Goal: Task Accomplishment & Management: Manage account settings

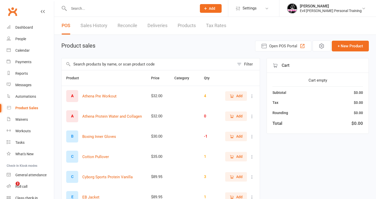
select select "50"
click at [16, 50] on div "Calendar" at bounding box center [22, 50] width 14 height 4
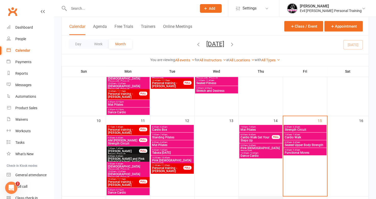
scroll to position [204, 0]
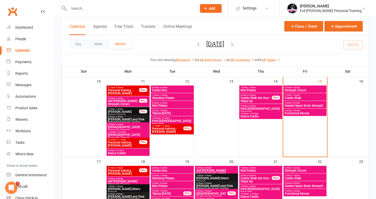
click at [312, 89] on span "Strength Circuit" at bounding box center [304, 90] width 41 height 3
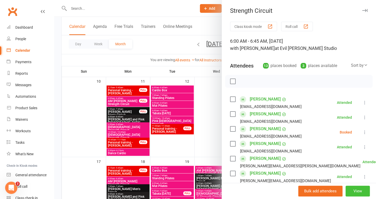
click at [357, 191] on button "View" at bounding box center [357, 190] width 24 height 11
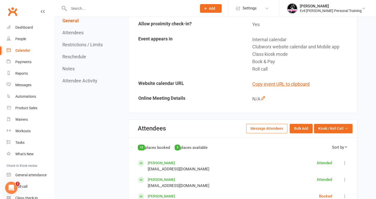
scroll to position [179, 0]
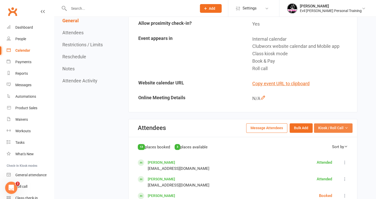
click at [330, 125] on span "Kiosk / Roll Call" at bounding box center [330, 128] width 25 height 6
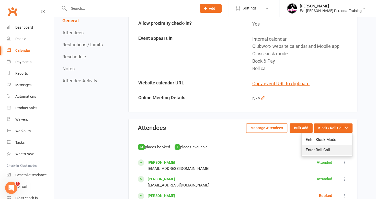
click at [313, 146] on link "Enter Roll Call" at bounding box center [326, 149] width 51 height 10
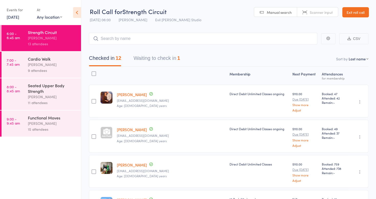
click at [47, 63] on div "[PERSON_NAME]" at bounding box center [52, 65] width 49 height 6
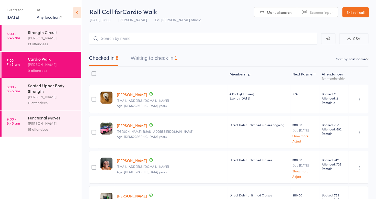
click at [175, 57] on button "Waiting to check in 1" at bounding box center [153, 60] width 46 height 14
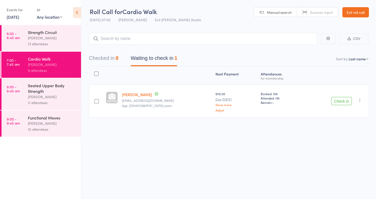
click at [342, 100] on button "Check in" at bounding box center [341, 101] width 20 height 8
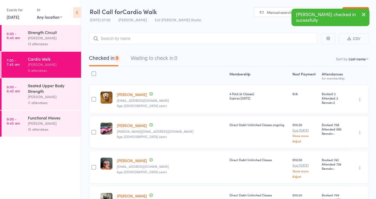
click at [31, 97] on div "[PERSON_NAME]" at bounding box center [52, 97] width 49 height 6
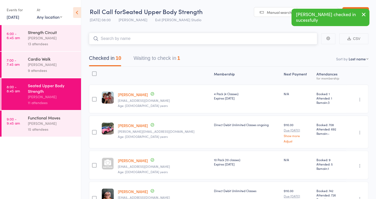
click at [173, 56] on button "Waiting to check in 1" at bounding box center [156, 60] width 46 height 14
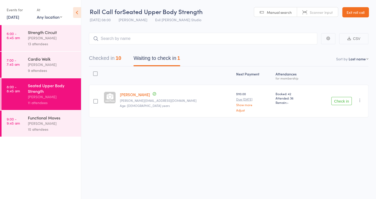
click at [359, 99] on icon "button" at bounding box center [359, 100] width 5 height 5
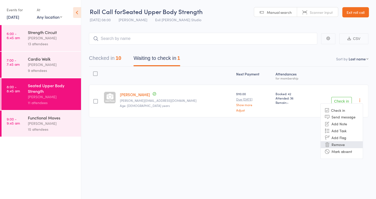
click at [339, 143] on li "Remove" at bounding box center [341, 144] width 42 height 7
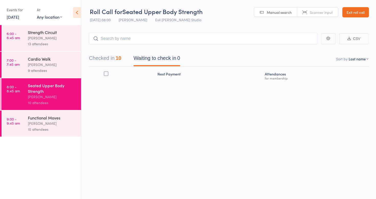
click at [25, 126] on link "9:00 - 9:45 am Functional Moves Melanie Quinn 15 attendees" at bounding box center [41, 123] width 79 height 26
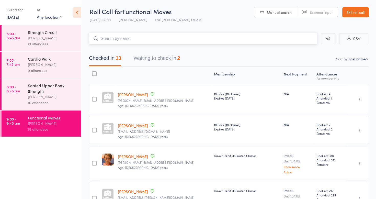
click at [174, 57] on button "Waiting to check in 2" at bounding box center [156, 60] width 46 height 14
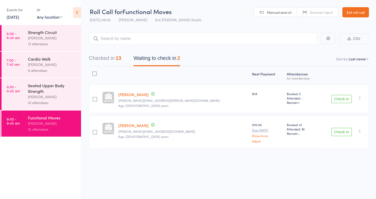
click at [361, 97] on icon "button" at bounding box center [359, 97] width 5 height 5
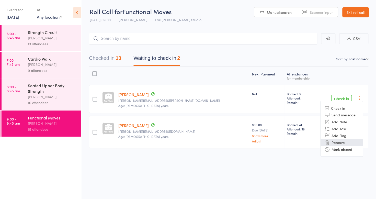
click at [339, 143] on li "Remove" at bounding box center [341, 142] width 42 height 7
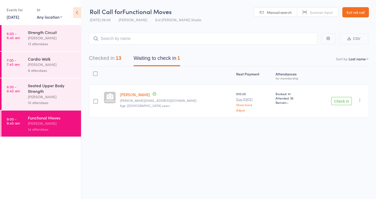
click at [358, 100] on icon "button" at bounding box center [359, 100] width 5 height 5
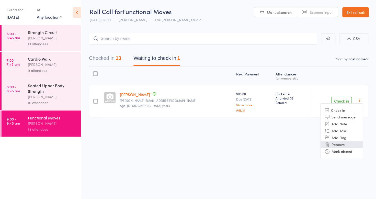
click at [334, 142] on li "Remove" at bounding box center [341, 144] width 42 height 7
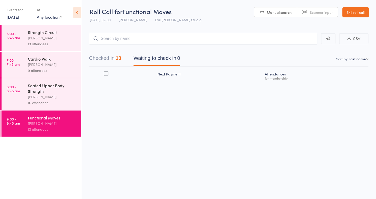
click at [14, 16] on link "15 Aug, 2025" at bounding box center [13, 17] width 13 height 6
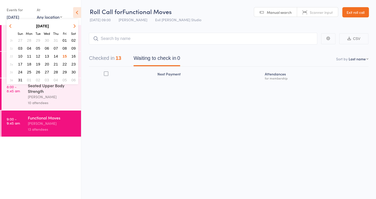
click at [10, 15] on link "15 Aug, 2025" at bounding box center [13, 17] width 13 height 6
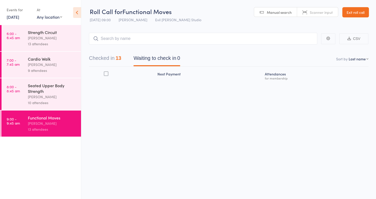
click at [16, 18] on link "15 Aug, 2025" at bounding box center [13, 17] width 13 height 6
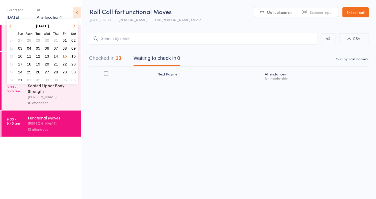
click at [65, 63] on span "22" at bounding box center [65, 64] width 4 height 4
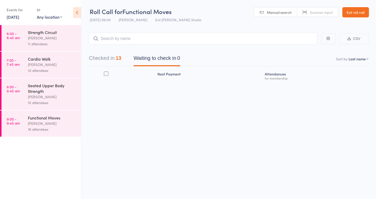
click at [11, 17] on link "22 Aug, 2025" at bounding box center [13, 17] width 13 height 6
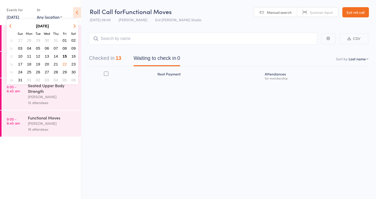
click at [29, 70] on span "25" at bounding box center [29, 72] width 4 height 4
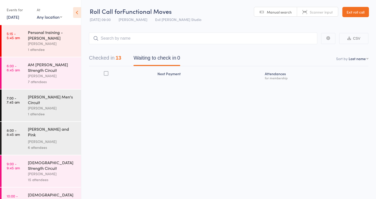
click at [16, 16] on link "25 Aug, 2025" at bounding box center [13, 17] width 13 height 6
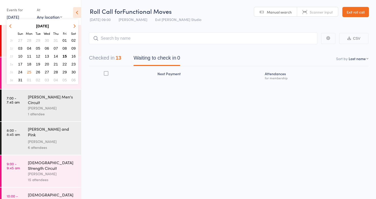
click at [29, 70] on span "25" at bounding box center [29, 72] width 4 height 4
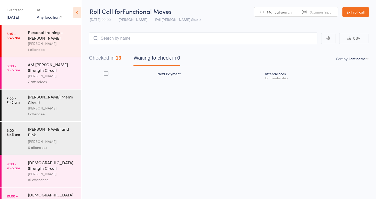
click at [15, 14] on link "25 Aug, 2025" at bounding box center [13, 17] width 13 height 6
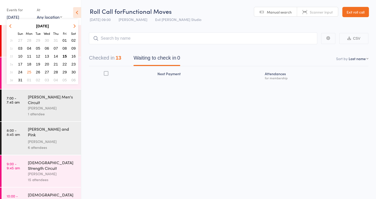
click at [18, 15] on link "25 Aug, 2025" at bounding box center [13, 17] width 13 height 6
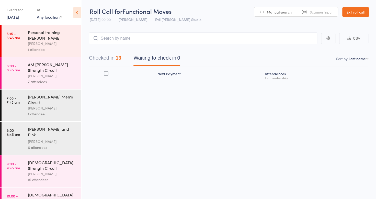
click at [356, 10] on link "Exit roll call" at bounding box center [355, 12] width 27 height 10
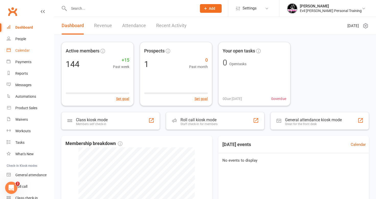
click at [23, 51] on div "Calendar" at bounding box center [22, 50] width 14 height 4
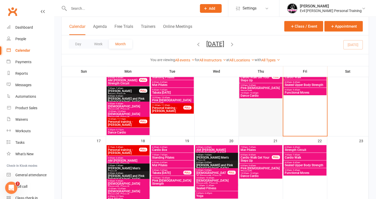
scroll to position [230, 0]
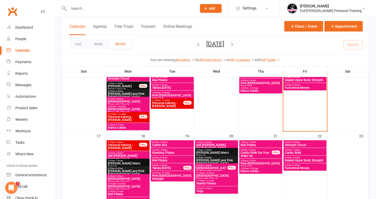
click at [247, 153] on span "Cardio Walk Get Your Steps Up" at bounding box center [256, 154] width 32 height 6
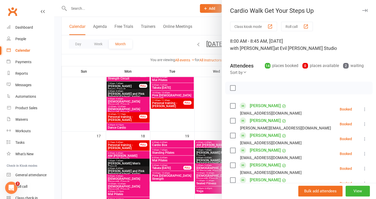
click at [190, 9] on div at bounding box center [214, 99] width 321 height 199
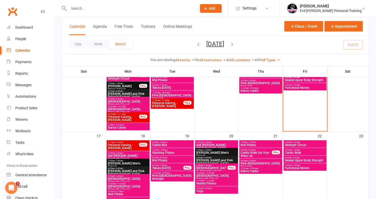
click at [252, 162] on span "Pink [DEMOGRAPHIC_DATA] Strength" at bounding box center [260, 165] width 41 height 6
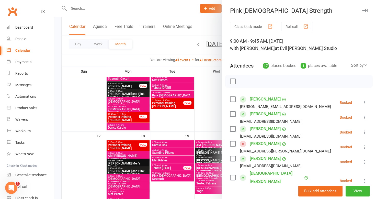
click at [168, 10] on div at bounding box center [214, 99] width 321 height 199
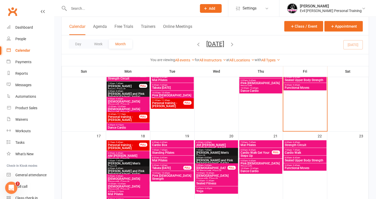
click at [254, 170] on span "Dance Cardio" at bounding box center [260, 170] width 41 height 3
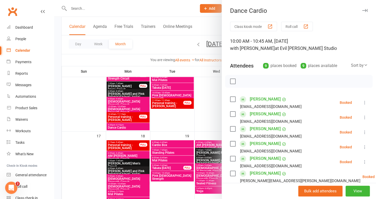
click at [171, 8] on div at bounding box center [214, 99] width 321 height 199
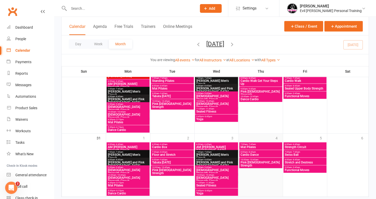
scroll to position [383, 0]
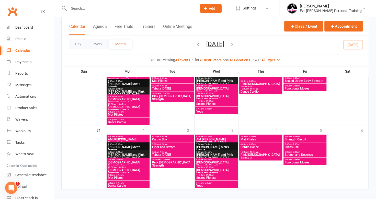
click at [195, 43] on icon "button" at bounding box center [198, 44] width 6 height 6
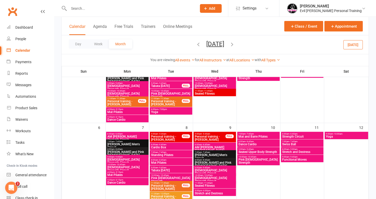
scroll to position [66, 0]
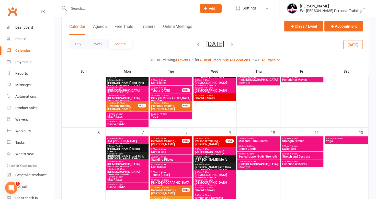
click at [235, 41] on icon "button" at bounding box center [232, 44] width 6 height 6
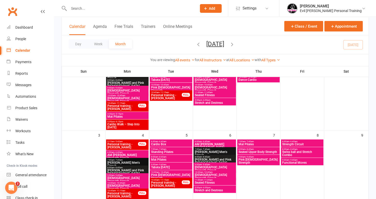
scroll to position [40, 0]
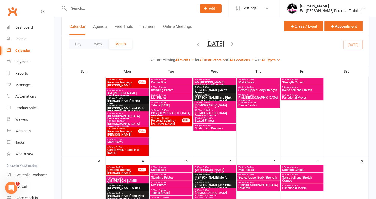
click at [249, 176] on span "Seated Upper Body Strength" at bounding box center [258, 177] width 40 height 3
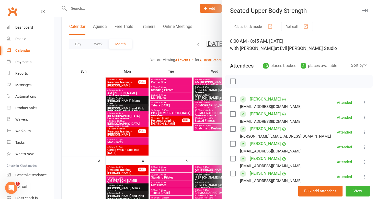
click at [168, 8] on div at bounding box center [214, 99] width 321 height 199
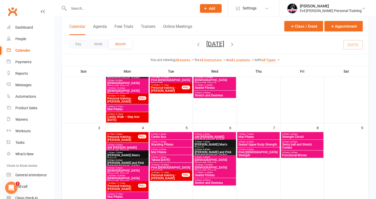
scroll to position [77, 0]
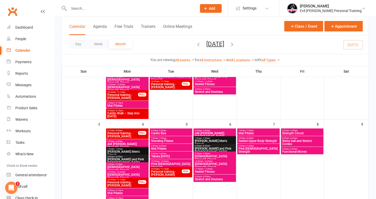
click at [118, 132] on span "Personal training - [PERSON_NAME]" at bounding box center [122, 134] width 31 height 6
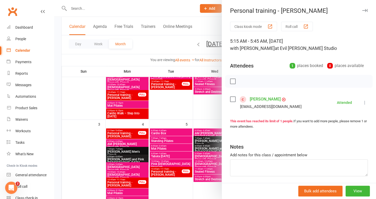
drag, startPoint x: 156, startPoint y: 121, endPoint x: 157, endPoint y: 124, distance: 3.1
click at [157, 122] on div at bounding box center [214, 99] width 321 height 199
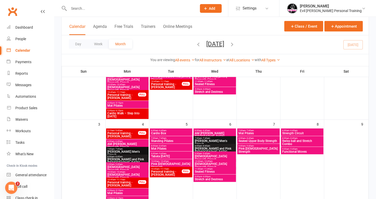
click at [131, 182] on span "Personal training - [PERSON_NAME]" at bounding box center [122, 183] width 31 height 6
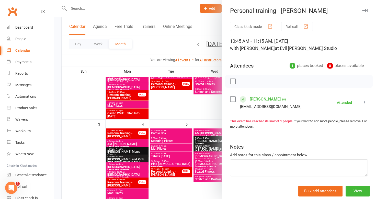
click at [165, 121] on div at bounding box center [214, 99] width 321 height 199
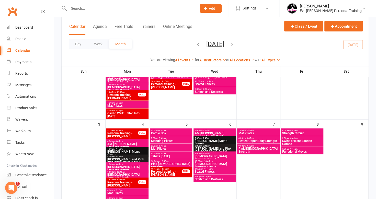
click at [169, 175] on span "Personal training - [PERSON_NAME]" at bounding box center [166, 173] width 31 height 6
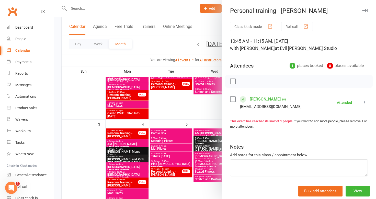
click at [185, 111] on div at bounding box center [214, 99] width 321 height 199
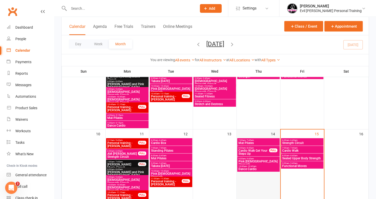
scroll to position [179, 0]
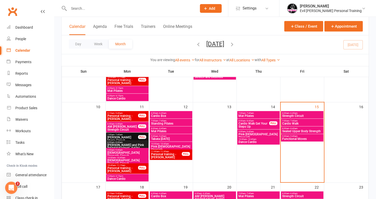
click at [158, 152] on span "Personal training - [PERSON_NAME]" at bounding box center [166, 155] width 31 height 6
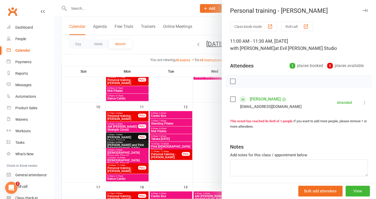
click at [135, 168] on div at bounding box center [214, 99] width 321 height 199
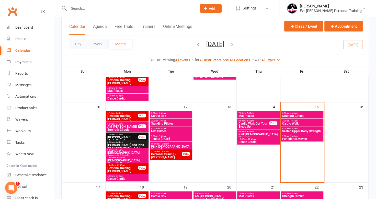
click at [131, 166] on span "Personal training - [PERSON_NAME]" at bounding box center [122, 169] width 31 height 6
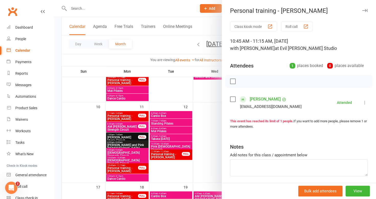
click at [171, 88] on div at bounding box center [214, 99] width 321 height 199
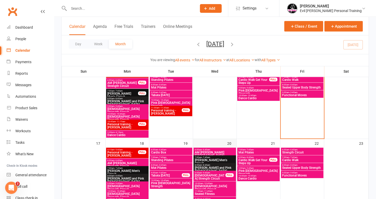
scroll to position [230, 0]
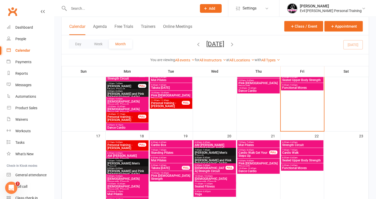
click at [179, 143] on span "Cardio Box" at bounding box center [171, 144] width 40 height 3
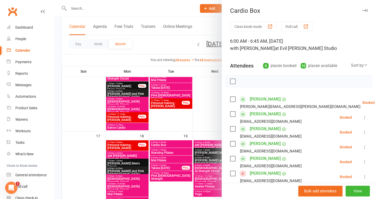
click at [172, 151] on div at bounding box center [214, 99] width 321 height 199
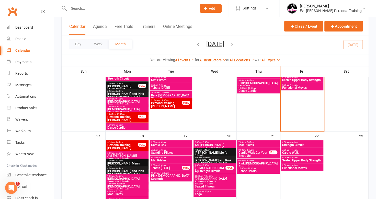
click at [172, 151] on span "Standing Pilates" at bounding box center [171, 152] width 40 height 3
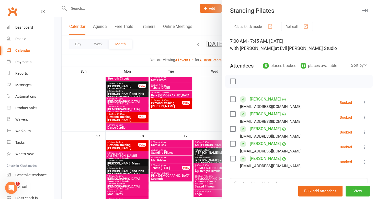
click at [172, 125] on div at bounding box center [214, 99] width 321 height 199
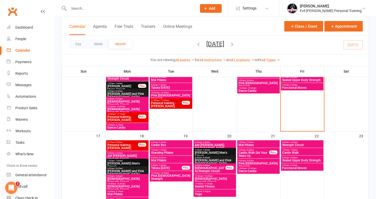
click at [172, 159] on span "Mat Pilates" at bounding box center [171, 160] width 40 height 3
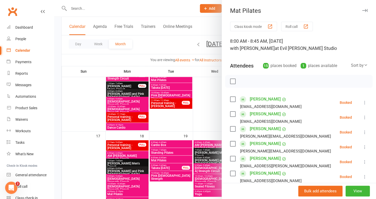
click at [165, 132] on div at bounding box center [214, 99] width 321 height 199
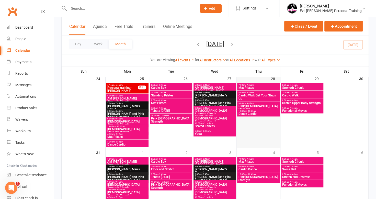
scroll to position [383, 0]
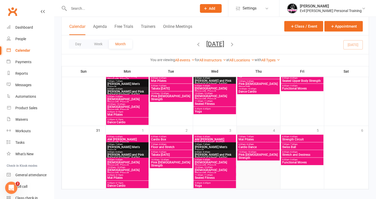
click at [242, 128] on div "4" at bounding box center [257, 157] width 43 height 63
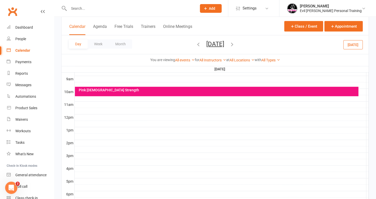
scroll to position [92, 0]
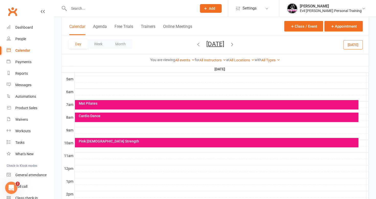
click at [78, 127] on div at bounding box center [222, 130] width 294 height 6
click at [77, 112] on button "Add Appointment" at bounding box center [81, 114] width 30 height 6
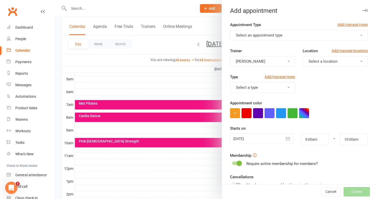
click at [92, 91] on div at bounding box center [214, 99] width 321 height 199
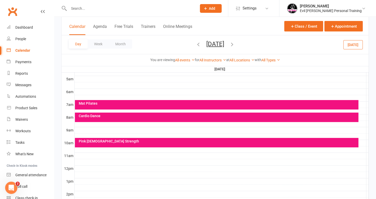
click at [88, 127] on div at bounding box center [222, 130] width 294 height 6
click at [89, 121] on button "Add Event" at bounding box center [84, 121] width 17 height 6
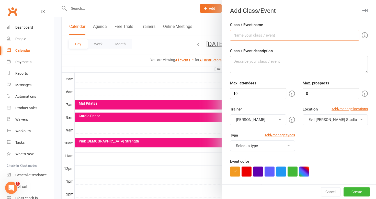
click at [234, 34] on input "Class / Event name" at bounding box center [294, 35] width 129 height 11
type input "Seated Upper Body Strength"
drag, startPoint x: 239, startPoint y: 91, endPoint x: 217, endPoint y: 87, distance: 22.8
click at [54, 0] on new-event-schedule "Add Class/Event Class / Event name Seated Upper Body Strength Class / Event des…" at bounding box center [54, 0] width 0 height 0
type input "16"
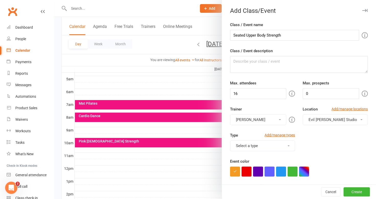
click at [253, 119] on button "[PERSON_NAME]" at bounding box center [258, 119] width 56 height 11
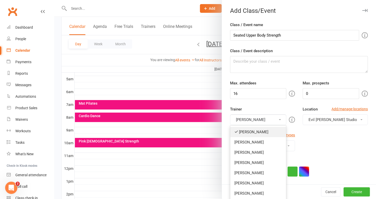
click at [250, 131] on link "[PERSON_NAME]" at bounding box center [258, 132] width 56 height 10
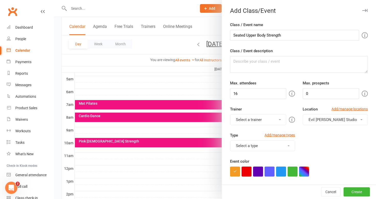
click at [258, 117] on button "Select a trainer" at bounding box center [258, 119] width 56 height 11
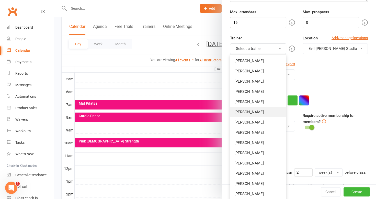
scroll to position [102, 0]
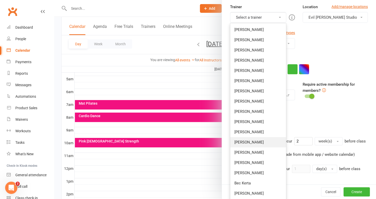
click at [255, 140] on link "[PERSON_NAME]" at bounding box center [258, 142] width 56 height 10
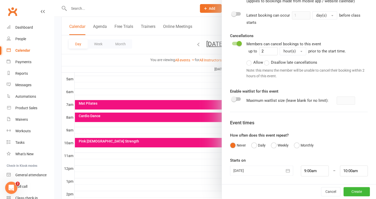
scroll to position [260, 0]
click at [236, 97] on div at bounding box center [236, 99] width 9 height 4
click at [232, 98] on input "checkbox" at bounding box center [232, 98] width 0 height 0
click at [336, 100] on input "number" at bounding box center [345, 100] width 18 height 8
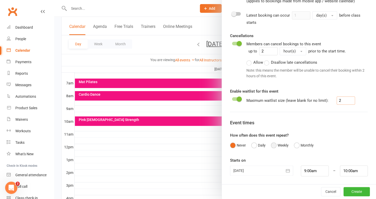
scroll to position [143, 0]
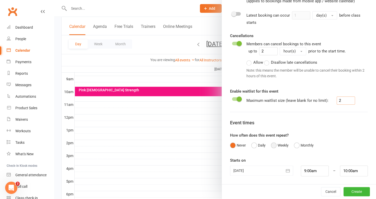
type input "2"
click at [271, 146] on button "Weekly" at bounding box center [280, 145] width 18 height 10
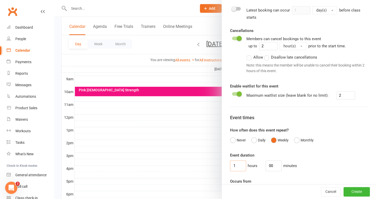
drag, startPoint x: 236, startPoint y: 171, endPoint x: 207, endPoint y: 164, distance: 30.0
click at [54, 0] on new-event-schedule "Add Class/Event Class / Event name Seated Upper Body Strength Class / Event des…" at bounding box center [54, 0] width 0 height 0
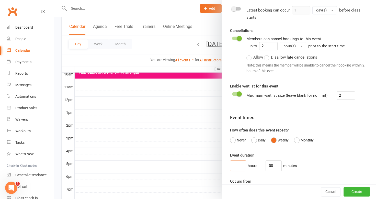
scroll to position [168, 0]
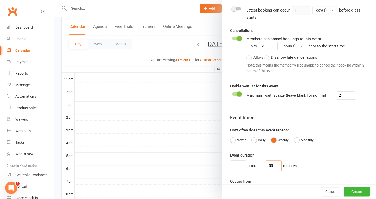
drag, startPoint x: 272, startPoint y: 168, endPoint x: 245, endPoint y: 162, distance: 28.4
click at [245, 164] on div "Event duration hours 00 minutes" at bounding box center [299, 161] width 138 height 19
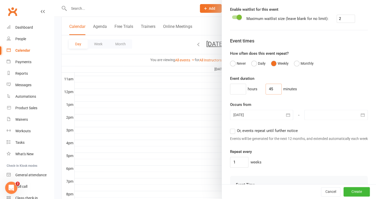
scroll to position [362, 0]
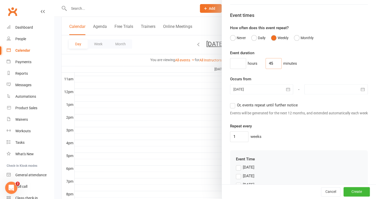
type input "45"
click at [360, 92] on icon "button" at bounding box center [362, 89] width 5 height 5
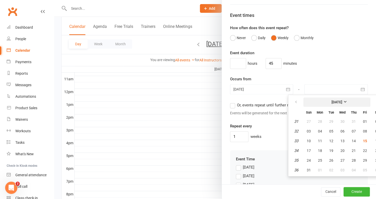
click at [342, 104] on strong "[DATE]" at bounding box center [336, 102] width 11 height 4
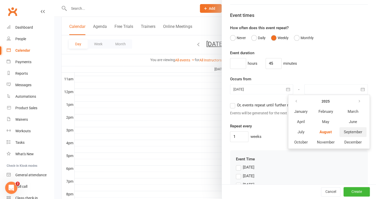
click at [345, 134] on span "September" at bounding box center [352, 131] width 18 height 5
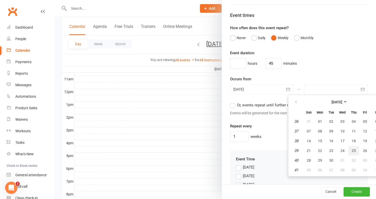
click at [349, 154] on button "25" at bounding box center [353, 150] width 11 height 9
type input "[DATE]"
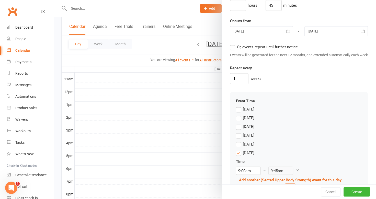
scroll to position [439, 0]
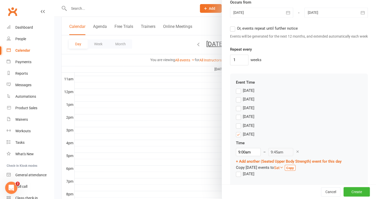
click at [236, 128] on label "[DATE]" at bounding box center [245, 125] width 18 height 6
click at [236, 122] on input "[DATE]" at bounding box center [237, 122] width 3 height 0
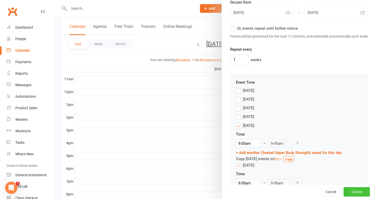
click at [351, 191] on button "Create" at bounding box center [356, 191] width 26 height 9
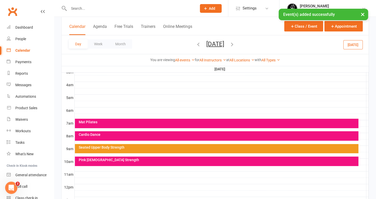
scroll to position [66, 0]
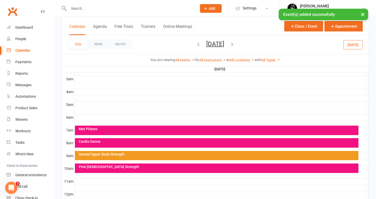
click at [284, 154] on div "Seated Upper Body Strength" at bounding box center [217, 154] width 278 height 4
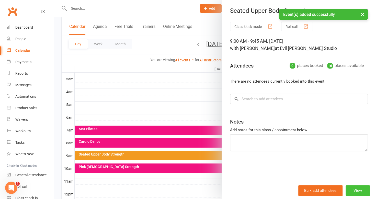
click at [357, 189] on button "View" at bounding box center [357, 190] width 24 height 11
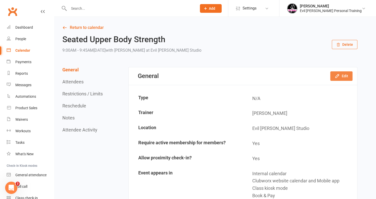
click at [346, 76] on button "Edit" at bounding box center [341, 75] width 22 height 9
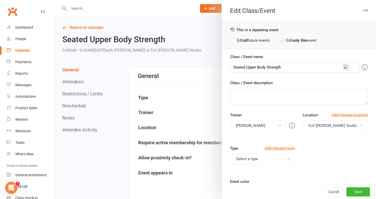
click at [247, 157] on button "Select a type" at bounding box center [262, 158] width 65 height 11
click at [239, 170] on link "Class" at bounding box center [262, 171] width 65 height 10
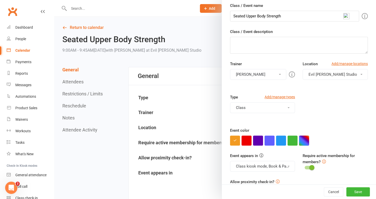
click at [300, 137] on button "button" at bounding box center [304, 140] width 10 height 10
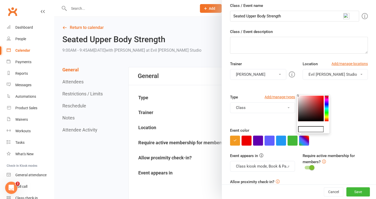
click at [301, 128] on input "text" at bounding box center [311, 129] width 26 height 6
type input "f"
type input "F#21180"
drag, startPoint x: 313, startPoint y: 127, endPoint x: 294, endPoint y: 125, distance: 19.0
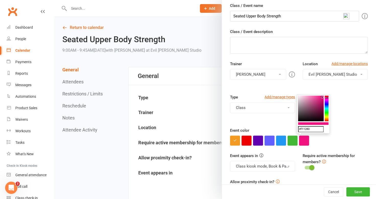
type input "#f11280"
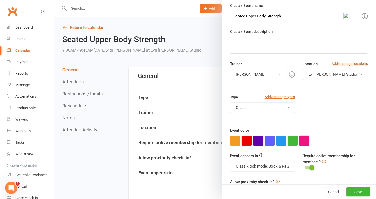
click at [302, 138] on button "button" at bounding box center [304, 140] width 10 height 10
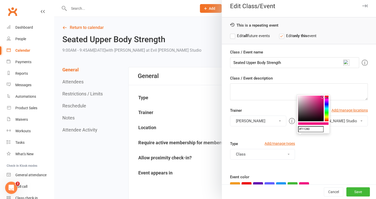
scroll to position [0, 0]
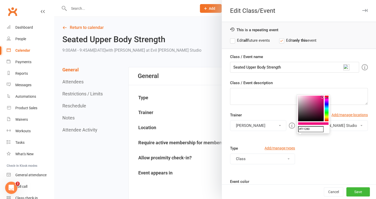
click at [232, 40] on label "Edit all future events" at bounding box center [250, 40] width 40 height 6
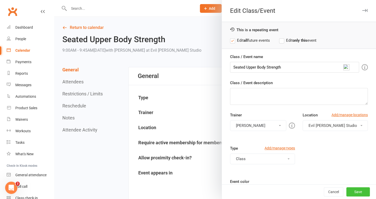
click at [355, 191] on button "Save" at bounding box center [357, 191] width 23 height 9
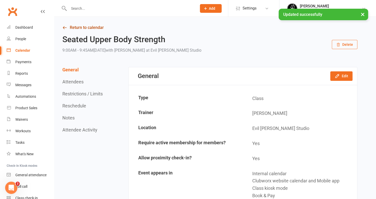
click at [90, 26] on link "Return to calendar" at bounding box center [209, 27] width 295 height 7
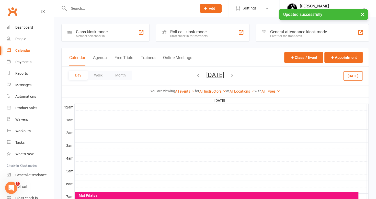
scroll to position [77, 0]
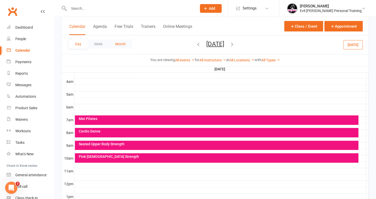
click at [125, 41] on button "Month" at bounding box center [120, 43] width 23 height 9
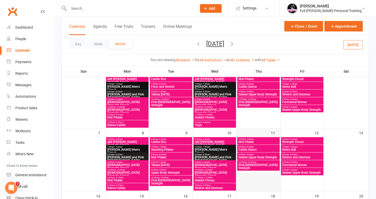
scroll to position [0, 0]
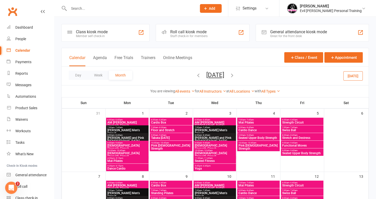
click at [287, 151] on span "Seated Upper Body Strength" at bounding box center [302, 152] width 40 height 3
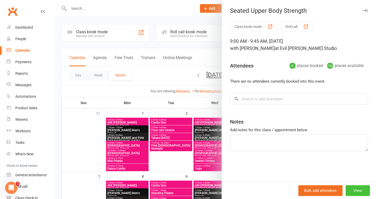
click at [351, 189] on button "View" at bounding box center [357, 190] width 24 height 11
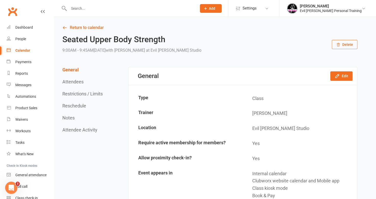
click at [345, 42] on button "Delete" at bounding box center [344, 44] width 26 height 9
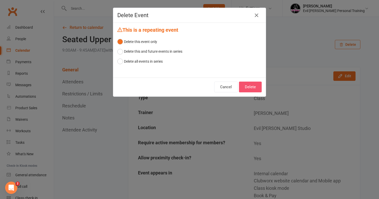
click at [250, 88] on button "Delete" at bounding box center [250, 86] width 23 height 11
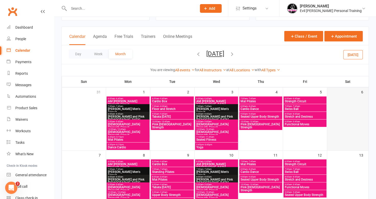
scroll to position [51, 0]
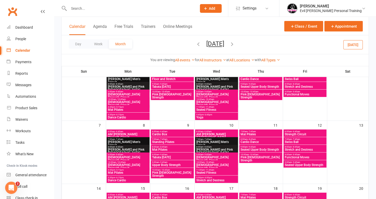
click at [305, 164] on span "Seated Upper Body Strength" at bounding box center [304, 164] width 41 height 3
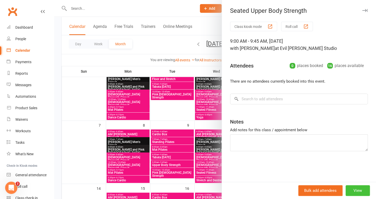
click at [356, 190] on button "View" at bounding box center [357, 190] width 24 height 11
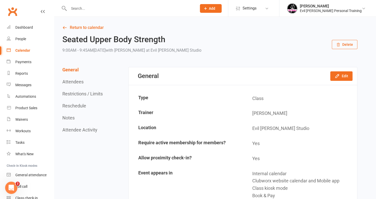
click at [348, 41] on button "Delete" at bounding box center [344, 44] width 26 height 9
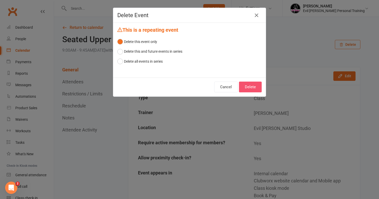
click at [249, 85] on button "Delete" at bounding box center [250, 86] width 23 height 11
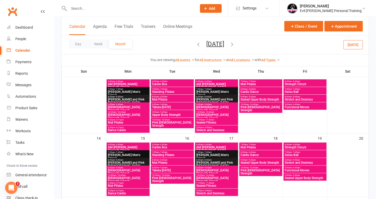
scroll to position [102, 0]
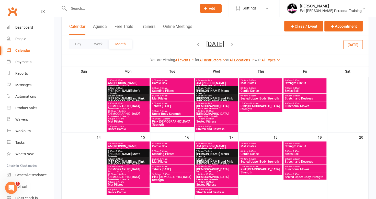
click at [289, 176] on span "Seated Upper Body Strength" at bounding box center [304, 176] width 41 height 3
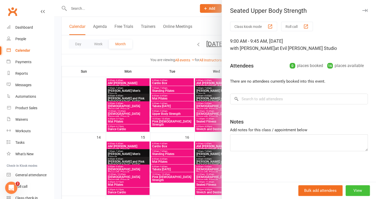
click at [353, 189] on button "View" at bounding box center [357, 190] width 24 height 11
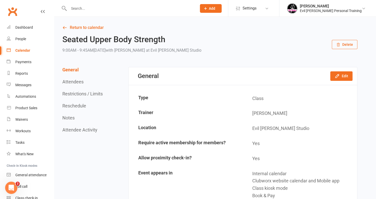
click at [338, 46] on icon "button" at bounding box center [338, 45] width 4 height 4
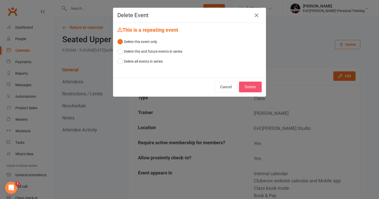
click at [249, 84] on button "Delete" at bounding box center [250, 86] width 23 height 11
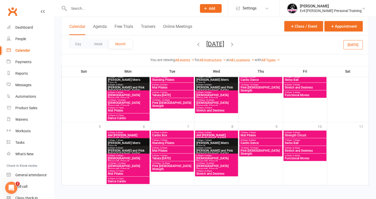
scroll to position [302, 0]
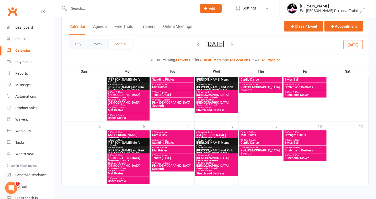
click at [235, 44] on icon "button" at bounding box center [232, 44] width 6 height 6
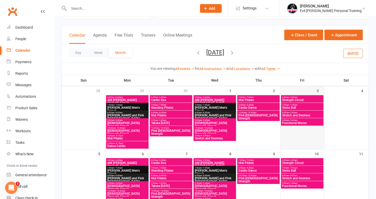
scroll to position [15, 0]
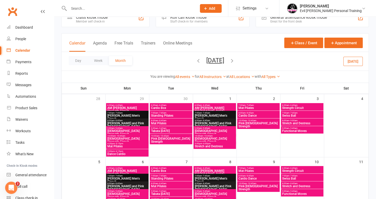
click at [195, 61] on icon "button" at bounding box center [198, 61] width 6 height 6
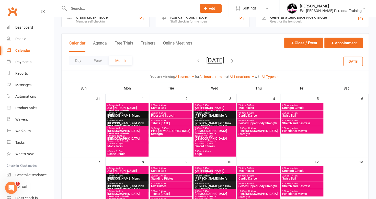
click at [248, 114] on span "Cardio Dance" at bounding box center [258, 115] width 40 height 3
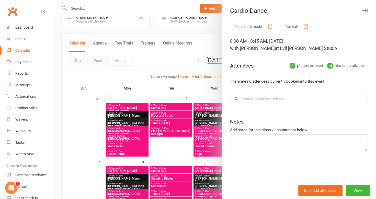
click at [196, 42] on div at bounding box center [214, 99] width 321 height 199
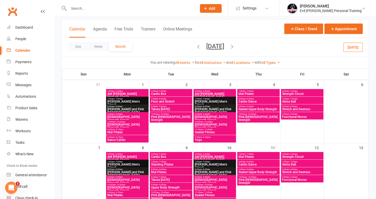
scroll to position [40, 0]
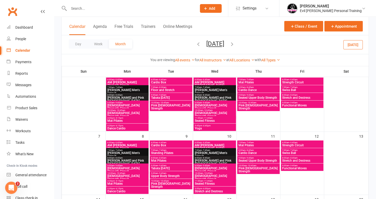
click at [245, 150] on span "- 8:45am" at bounding box center [249, 150] width 8 height 2
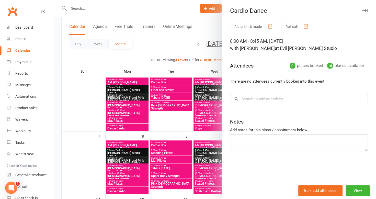
click at [187, 60] on div at bounding box center [214, 99] width 321 height 199
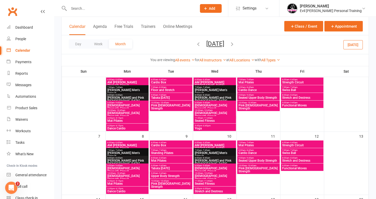
click at [240, 143] on span "7:00am - 7:45am" at bounding box center [258, 142] width 40 height 2
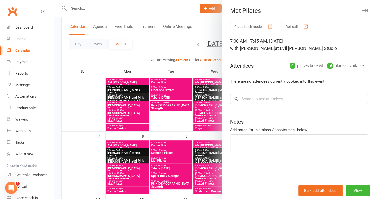
click at [184, 61] on div at bounding box center [214, 99] width 321 height 199
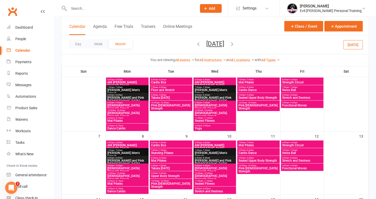
click at [132, 120] on span "Mat Pilates" at bounding box center [127, 120] width 40 height 3
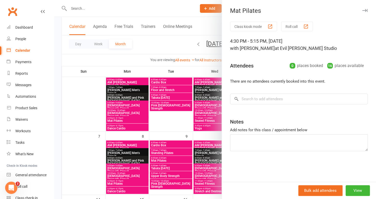
click at [131, 62] on div at bounding box center [214, 99] width 321 height 199
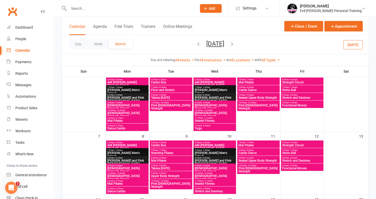
click at [125, 123] on div "5:30pm - 6:15pm Dance Cardio" at bounding box center [127, 126] width 42 height 7
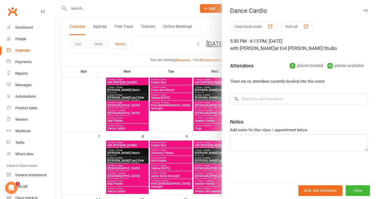
click at [142, 60] on div at bounding box center [214, 99] width 321 height 199
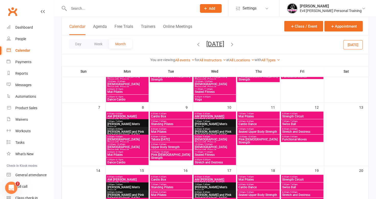
scroll to position [117, 0]
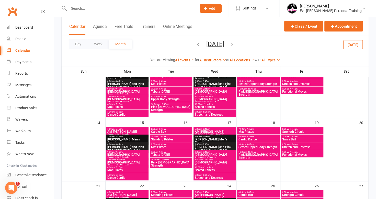
click at [132, 106] on span "Mat Pilates" at bounding box center [127, 106] width 40 height 3
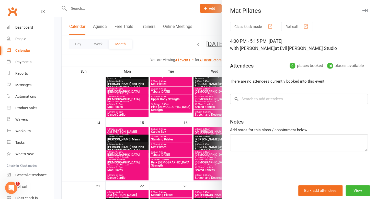
click at [138, 69] on div at bounding box center [214, 99] width 321 height 199
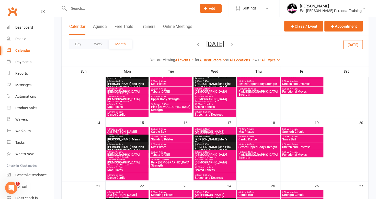
click at [128, 113] on span "Dance Cardio" at bounding box center [127, 114] width 40 height 3
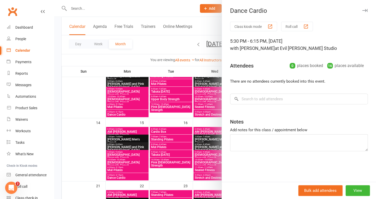
click at [161, 44] on div at bounding box center [214, 99] width 321 height 199
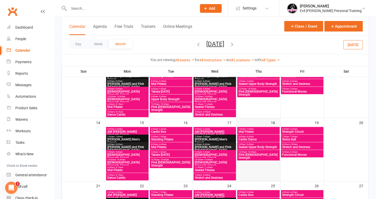
scroll to position [168, 0]
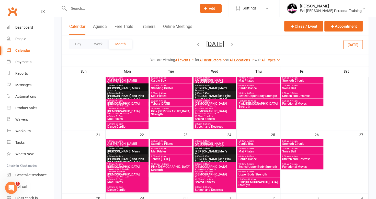
click at [248, 173] on span "Upper Body Strength" at bounding box center [258, 174] width 40 height 3
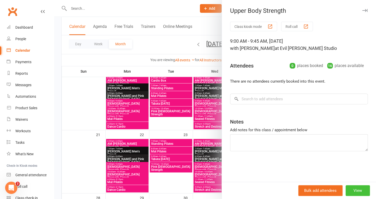
click at [359, 190] on button "View" at bounding box center [357, 190] width 24 height 11
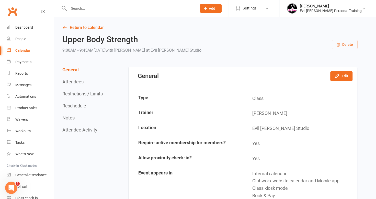
click at [350, 43] on button "Delete" at bounding box center [344, 44] width 26 height 9
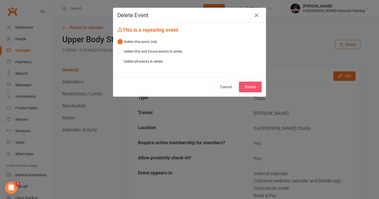
click at [253, 84] on button "Delete" at bounding box center [250, 86] width 23 height 11
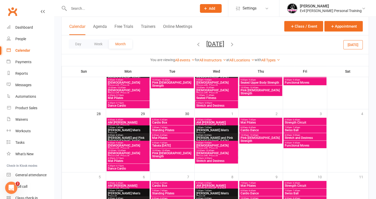
scroll to position [204, 0]
